Goal: Use online tool/utility: Utilize a website feature to perform a specific function

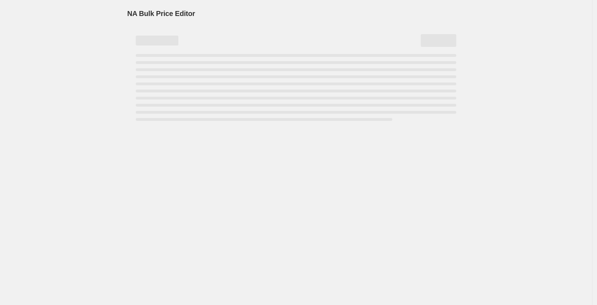
click at [159, 75] on div "Page loading" at bounding box center [296, 76] width 321 height 3
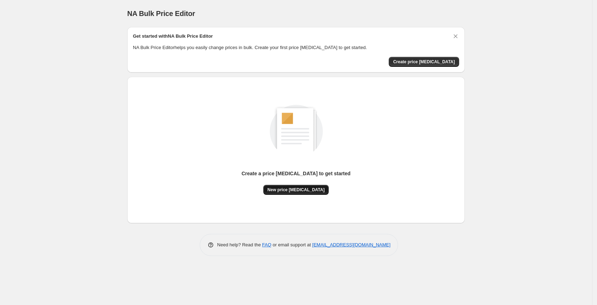
click at [304, 192] on span "New price [MEDICAL_DATA]" at bounding box center [296, 190] width 57 height 6
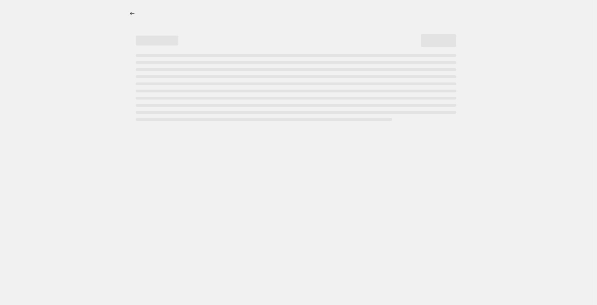
select select "percentage"
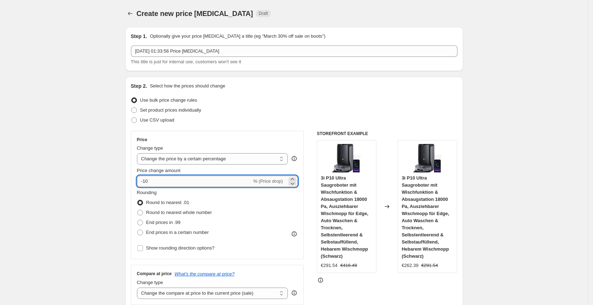
drag, startPoint x: 215, startPoint y: 184, endPoint x: 210, endPoint y: 183, distance: 4.3
click at [211, 183] on input "-10" at bounding box center [194, 181] width 115 height 11
type input "-1"
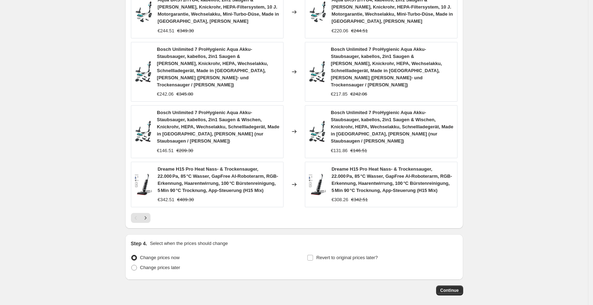
scroll to position [489, 0]
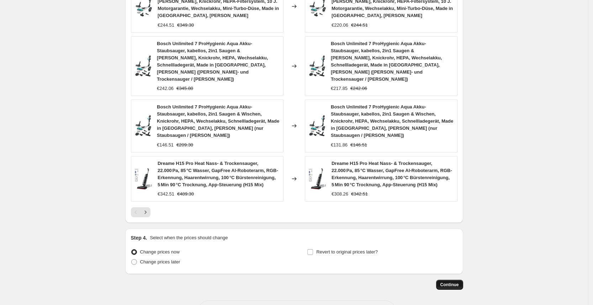
type input "-25"
click at [453, 280] on button "Continue" at bounding box center [449, 285] width 27 height 10
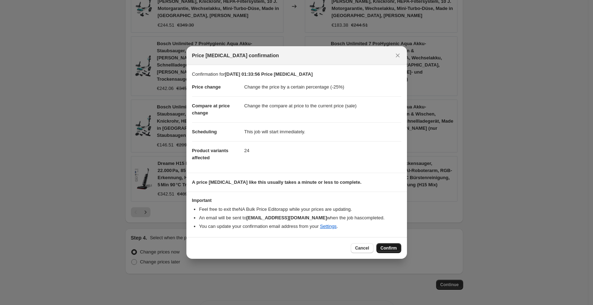
click at [383, 248] on span "Confirm" at bounding box center [388, 248] width 16 height 6
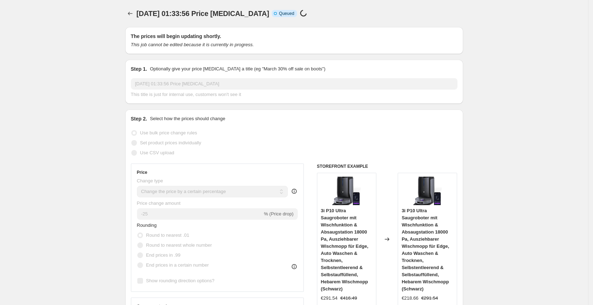
scroll to position [489, 0]
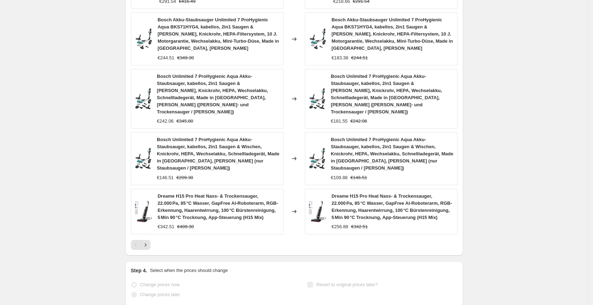
drag, startPoint x: 382, startPoint y: 248, endPoint x: 366, endPoint y: 223, distance: 29.9
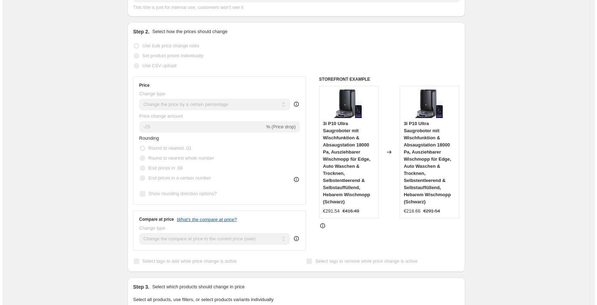
scroll to position [0, 0]
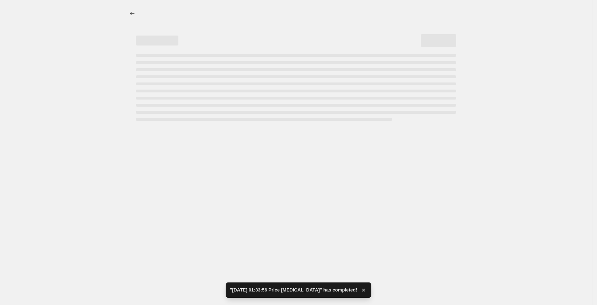
select select "percentage"
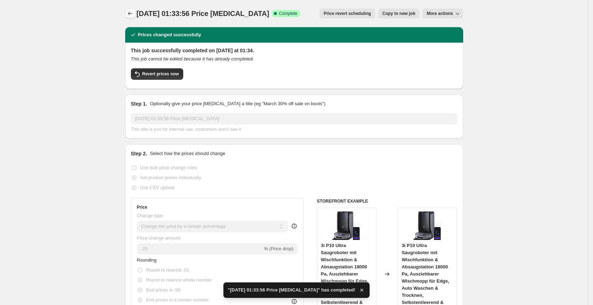
click at [131, 16] on icon "Price change jobs" at bounding box center [130, 13] width 7 height 7
